Goal: Task Accomplishment & Management: Use online tool/utility

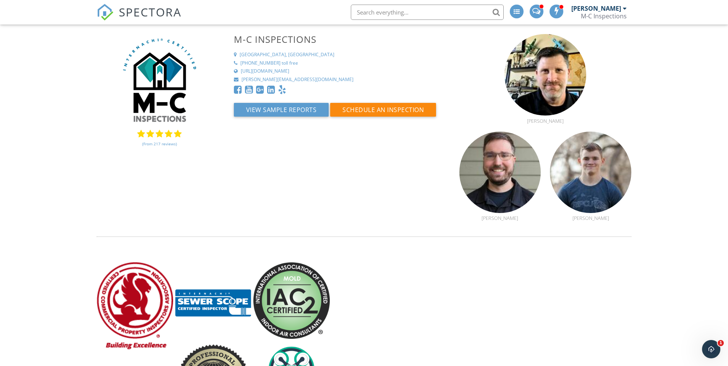
click at [140, 17] on span "SPECTORA" at bounding box center [150, 12] width 63 height 16
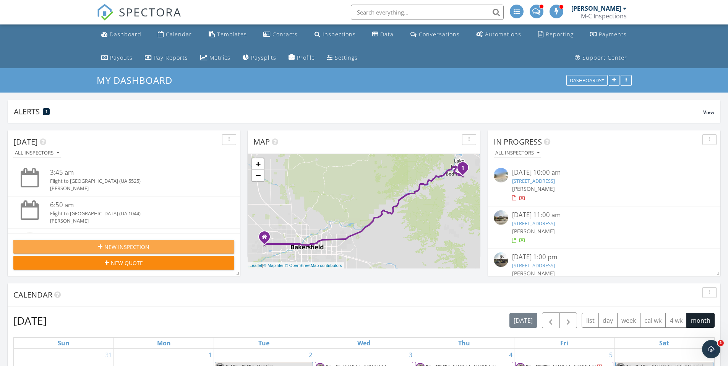
click at [154, 247] on div "New Inspection" at bounding box center [123, 247] width 209 height 8
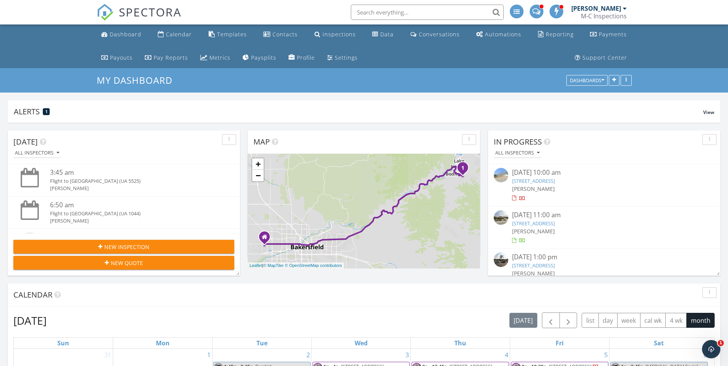
click at [152, 244] on div "New Inspection" at bounding box center [123, 247] width 209 height 8
